Goal: Information Seeking & Learning: Learn about a topic

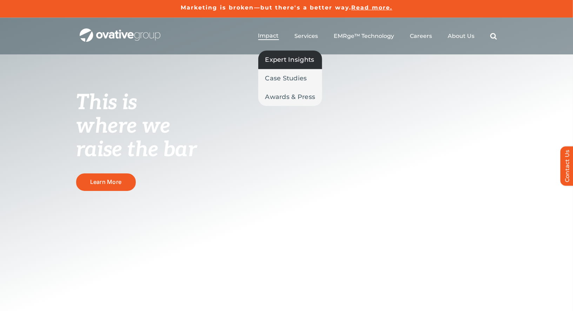
click at [276, 59] on span "Expert Insights" at bounding box center [289, 60] width 49 height 10
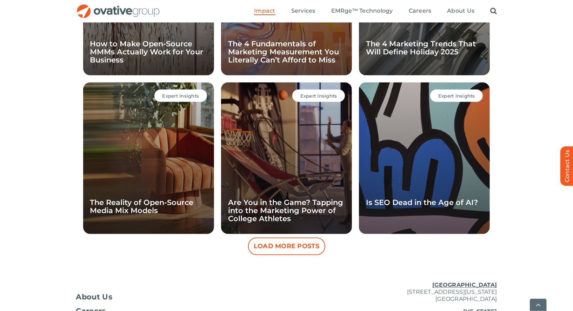
scroll to position [632, 0]
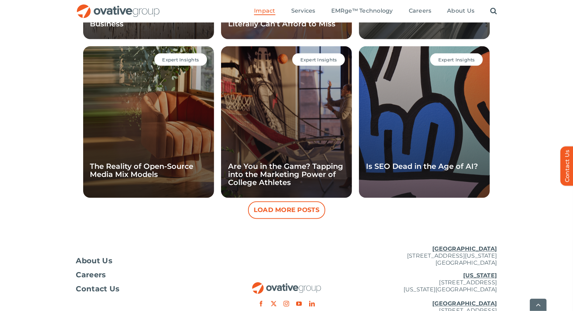
click at [280, 210] on button "Load More Posts" at bounding box center [286, 210] width 77 height 18
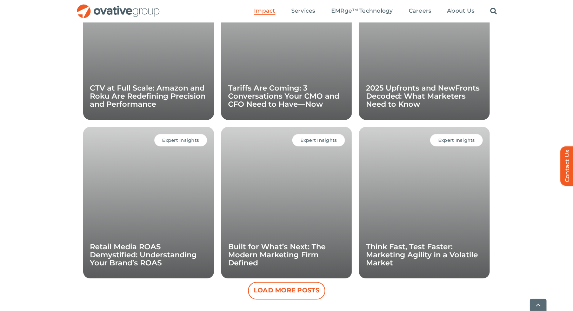
scroll to position [891, 0]
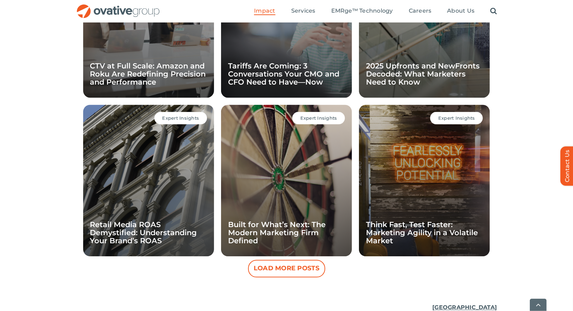
click at [291, 273] on button "Load More Posts" at bounding box center [286, 269] width 77 height 18
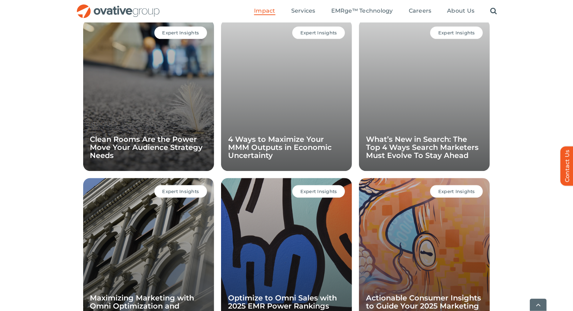
scroll to position [1168, 0]
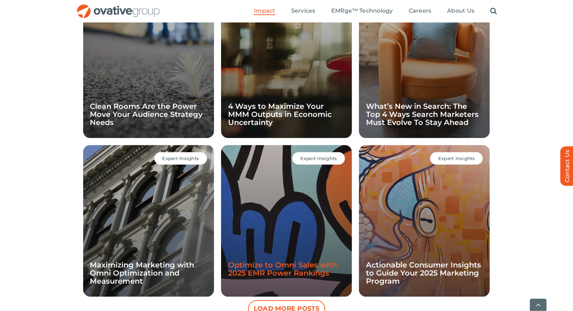
click at [291, 274] on link "Optimize to Omni Sales with 2025 EMR Power Rankings" at bounding box center [282, 268] width 109 height 17
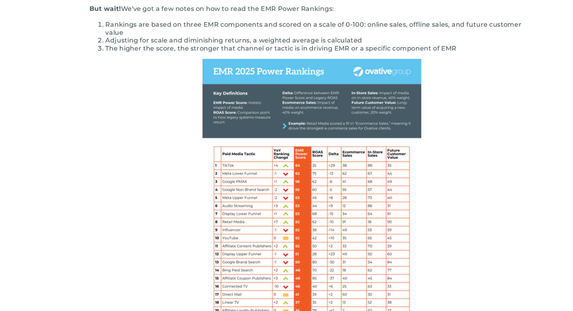
scroll to position [295, 0]
